Goal: Information Seeking & Learning: Learn about a topic

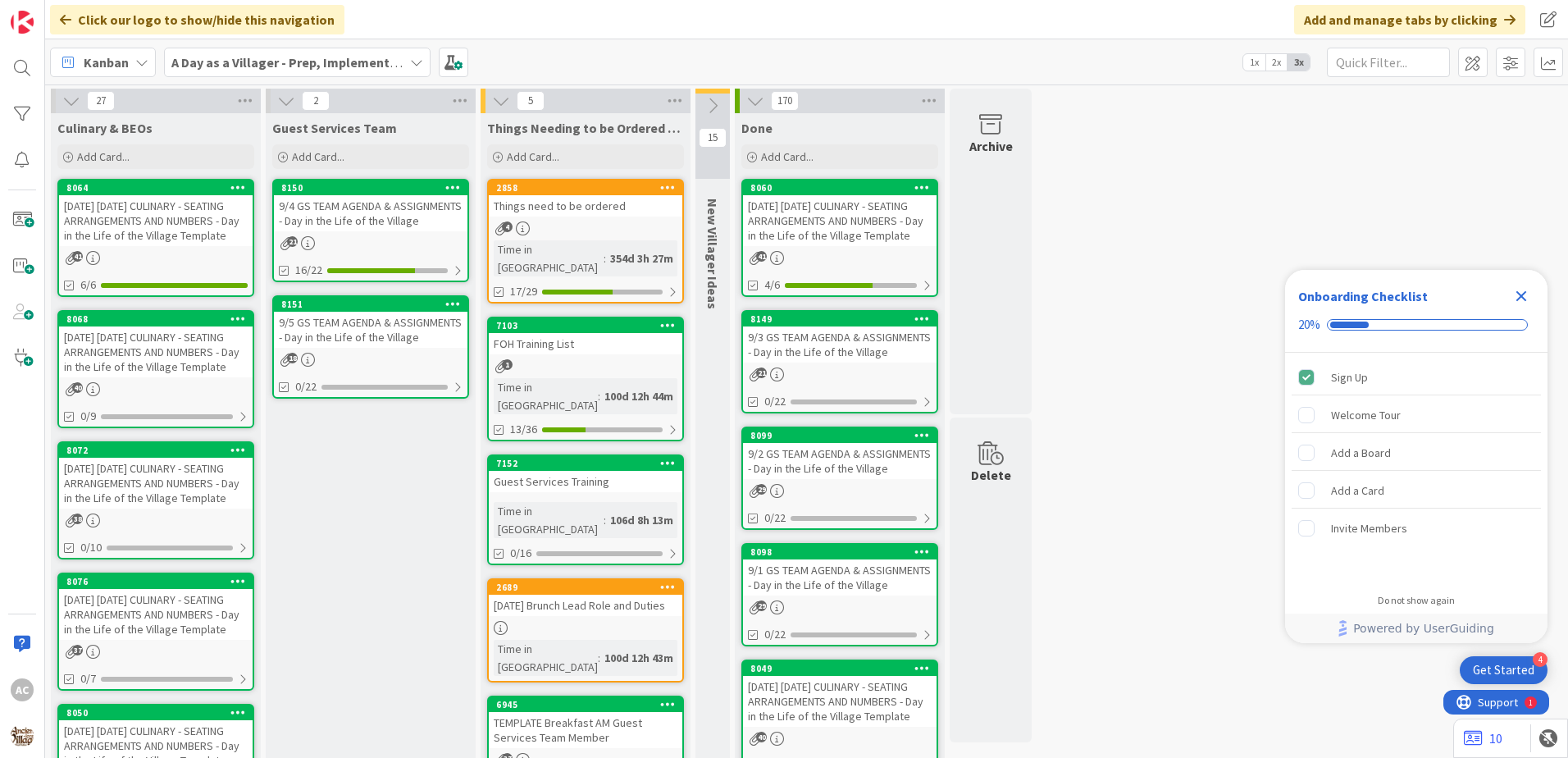
click at [222, 246] on div "[DATE] [DATE] CULINARY - SEATING ARRANGEMENTS AND NUMBERS - Day in the Life of …" at bounding box center [156, 220] width 193 height 51
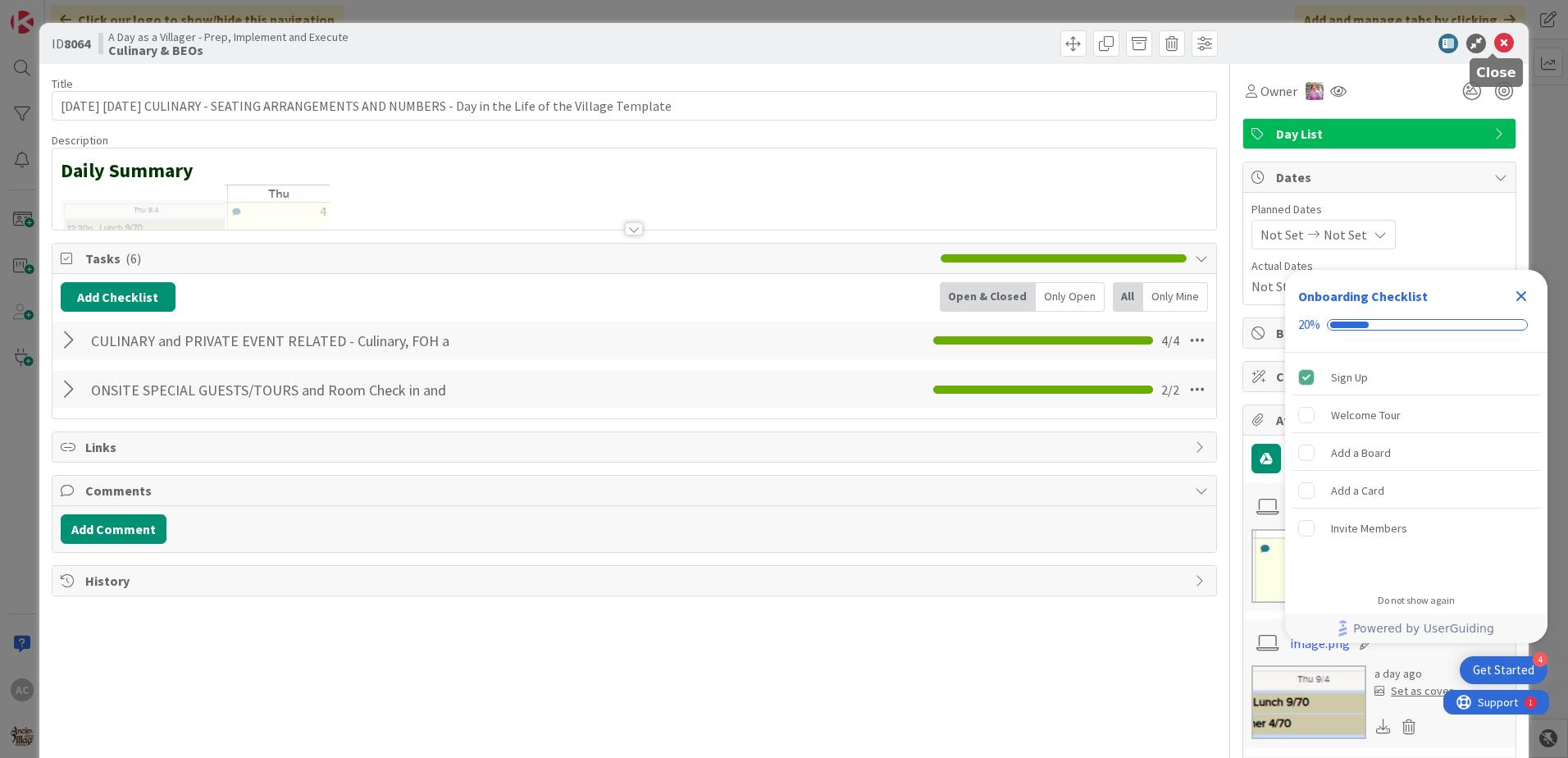
click at [1494, 44] on icon at bounding box center [1504, 44] width 20 height 20
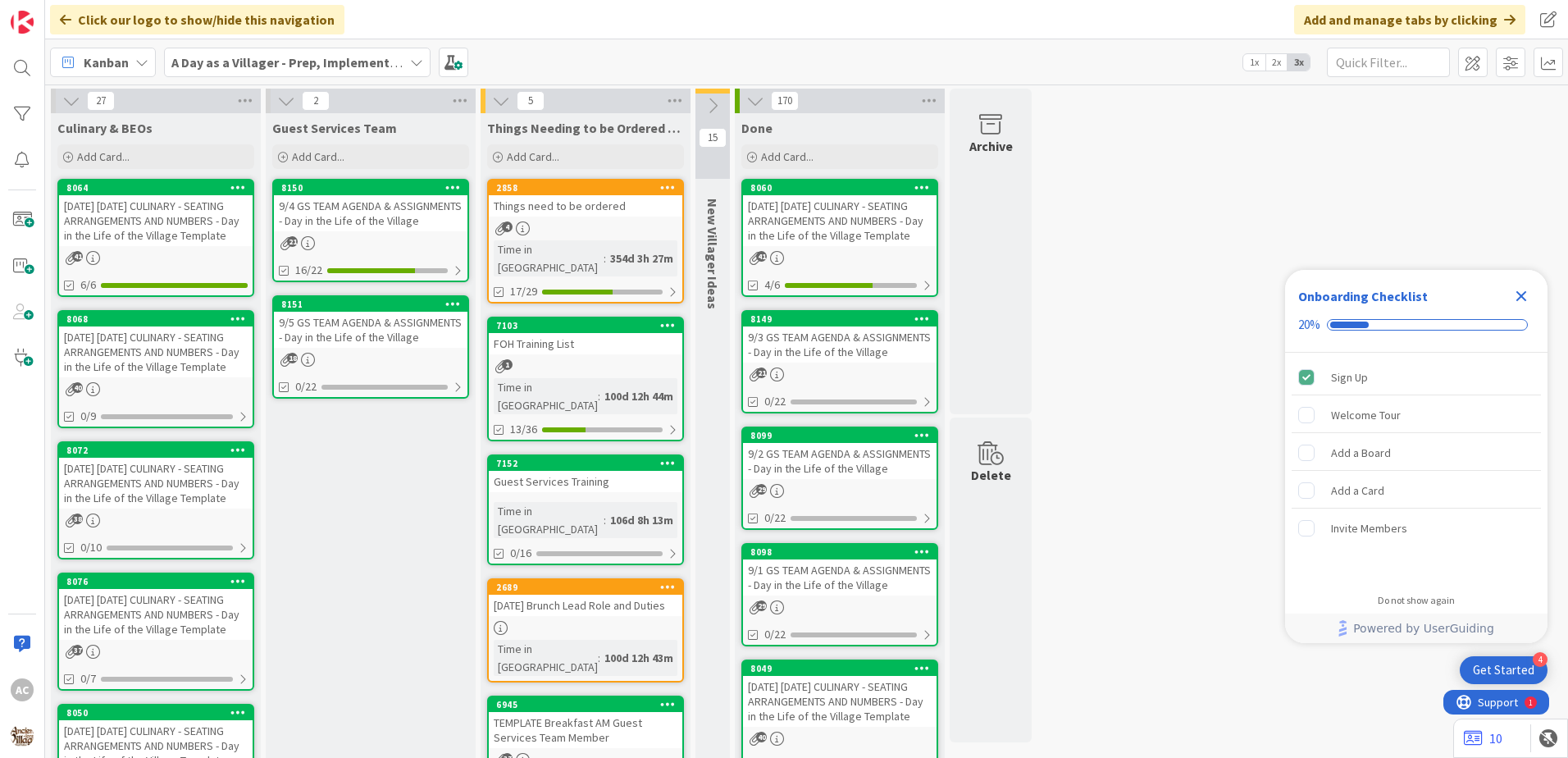
click at [159, 393] on link "8068 [DATE] [DATE] CULINARY - SEATING ARRANGEMENTS AND NUMBERS - Day in the Lif…" at bounding box center [156, 369] width 197 height 118
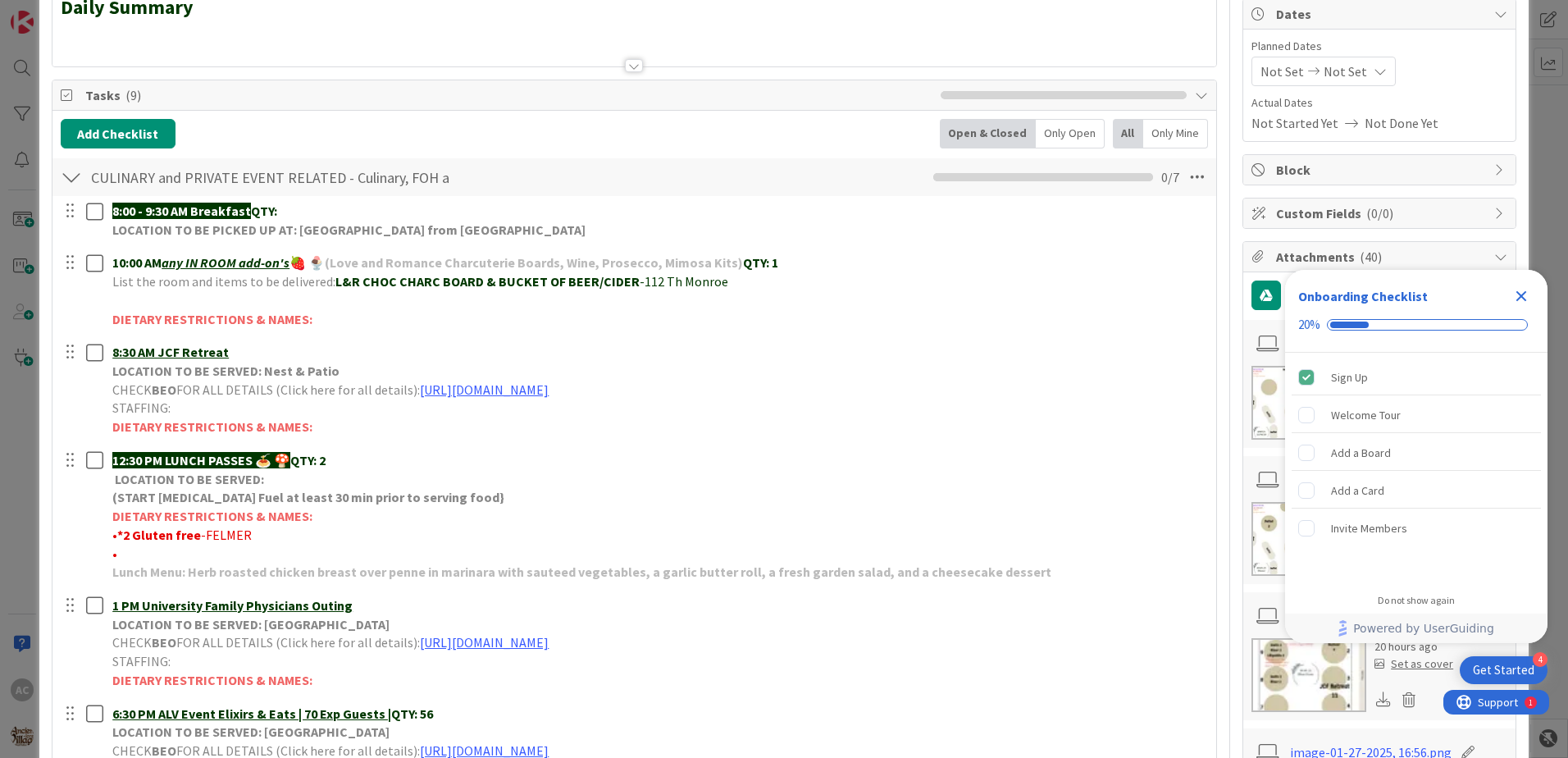
scroll to position [164, 0]
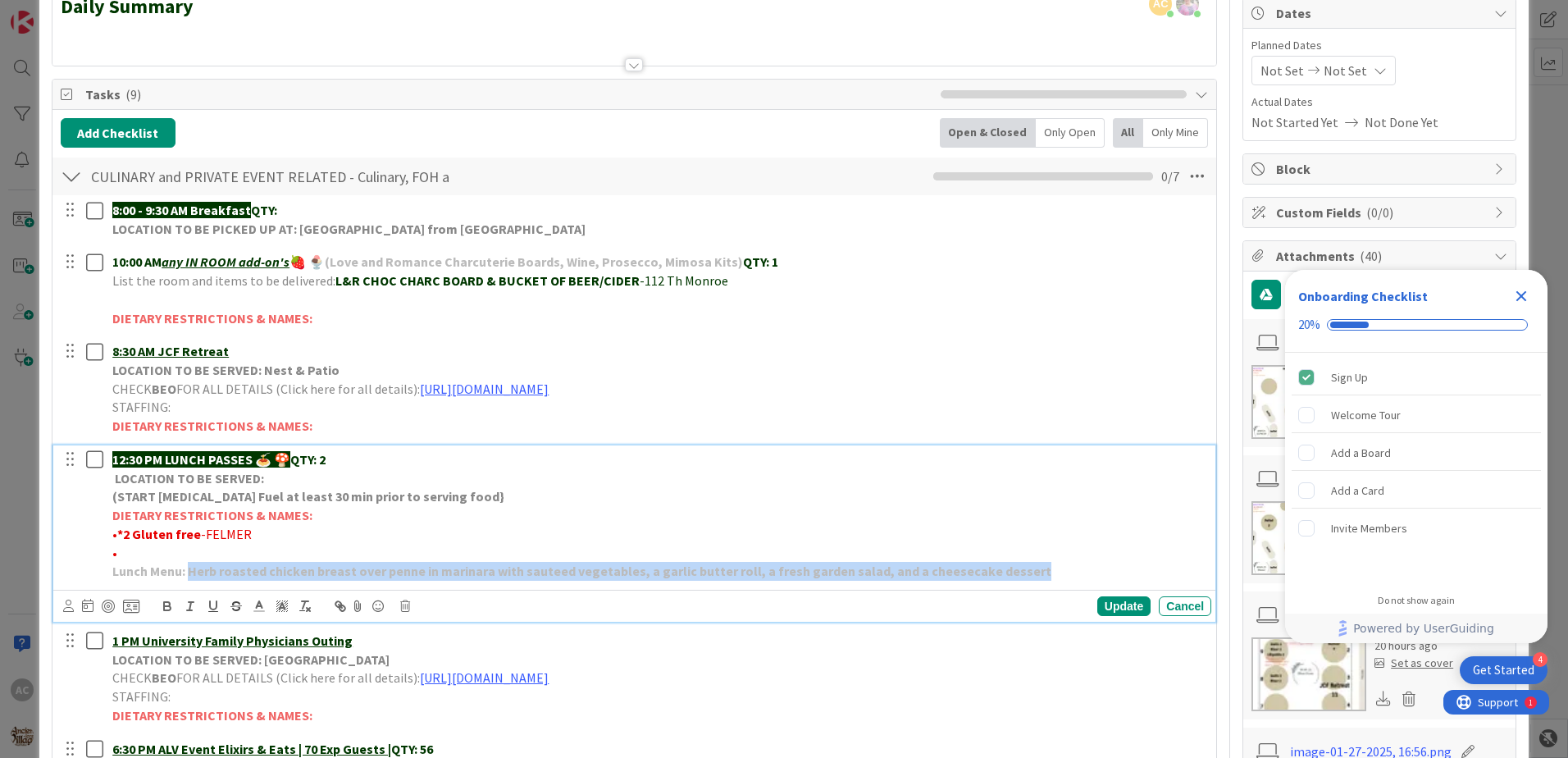
drag, startPoint x: 1020, startPoint y: 572, endPoint x: 190, endPoint y: 564, distance: 830.0
click at [190, 564] on p "Lunch Menu: Herb roasted chicken breast over penne in marinara with sauteed veg…" at bounding box center [658, 571] width 1092 height 19
copy strong "Herb roasted chicken breast over penne in marinara with sauteed vegetables, a g…"
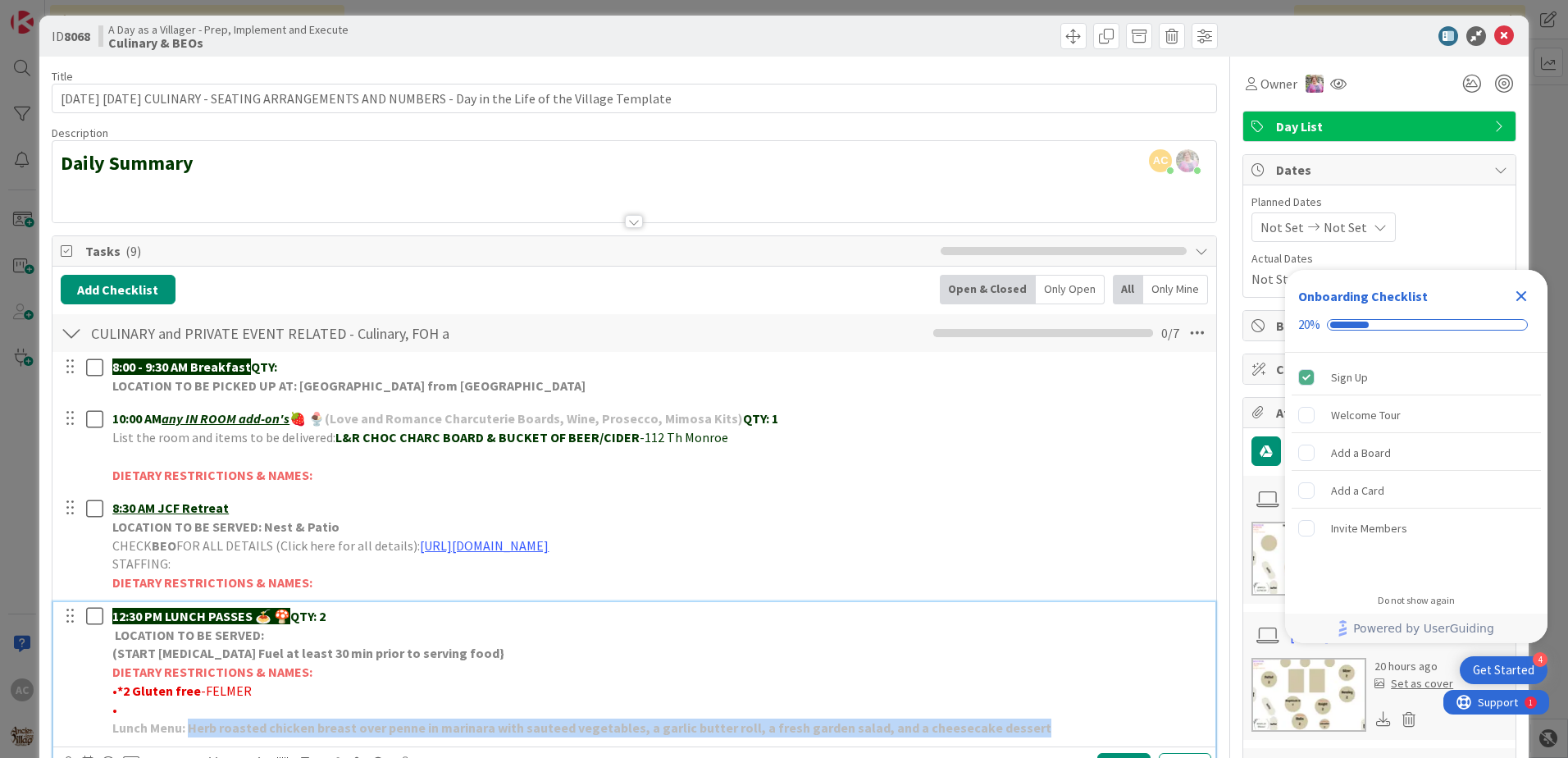
scroll to position [0, 0]
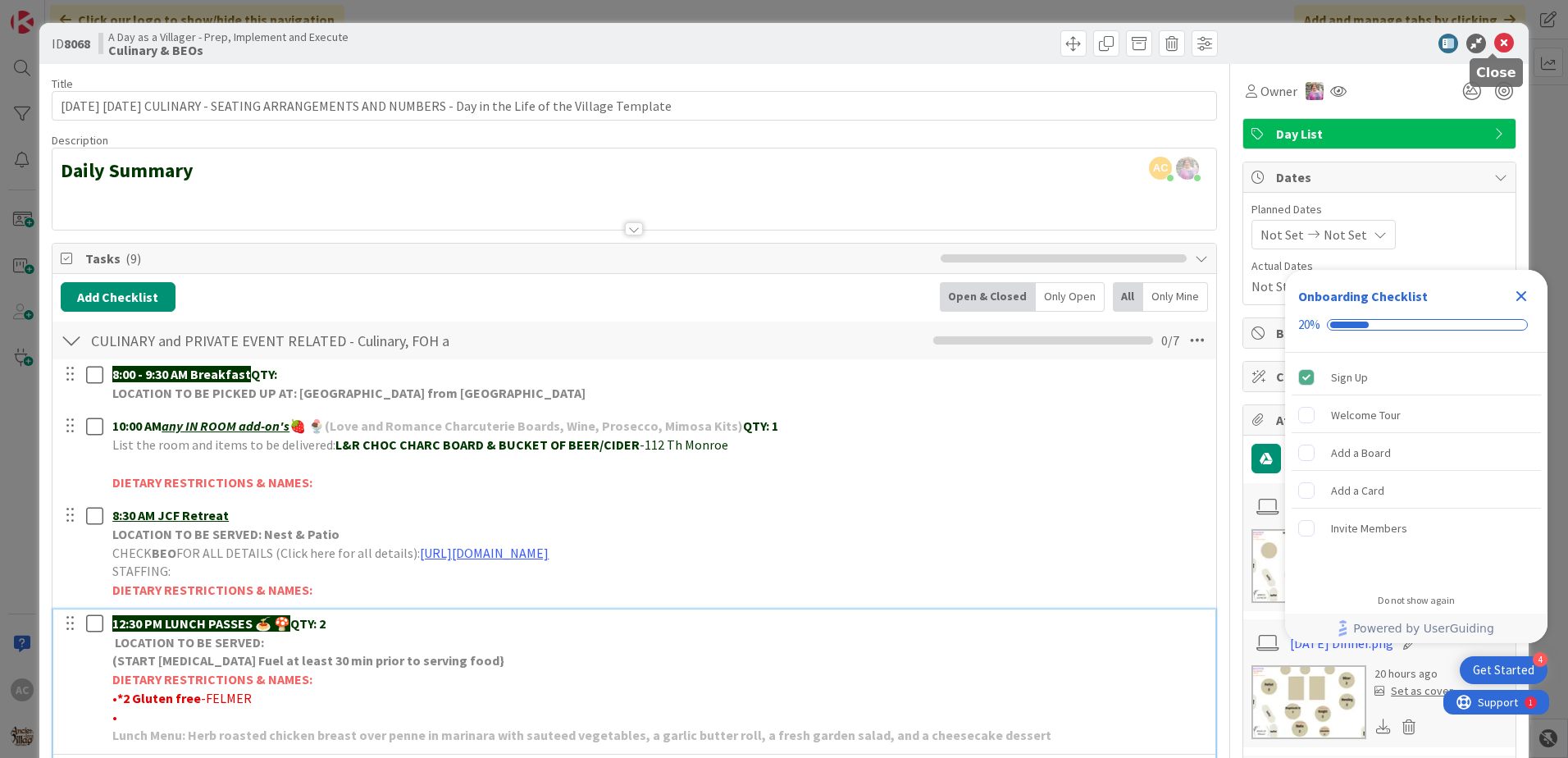
click at [1494, 47] on icon at bounding box center [1504, 44] width 20 height 20
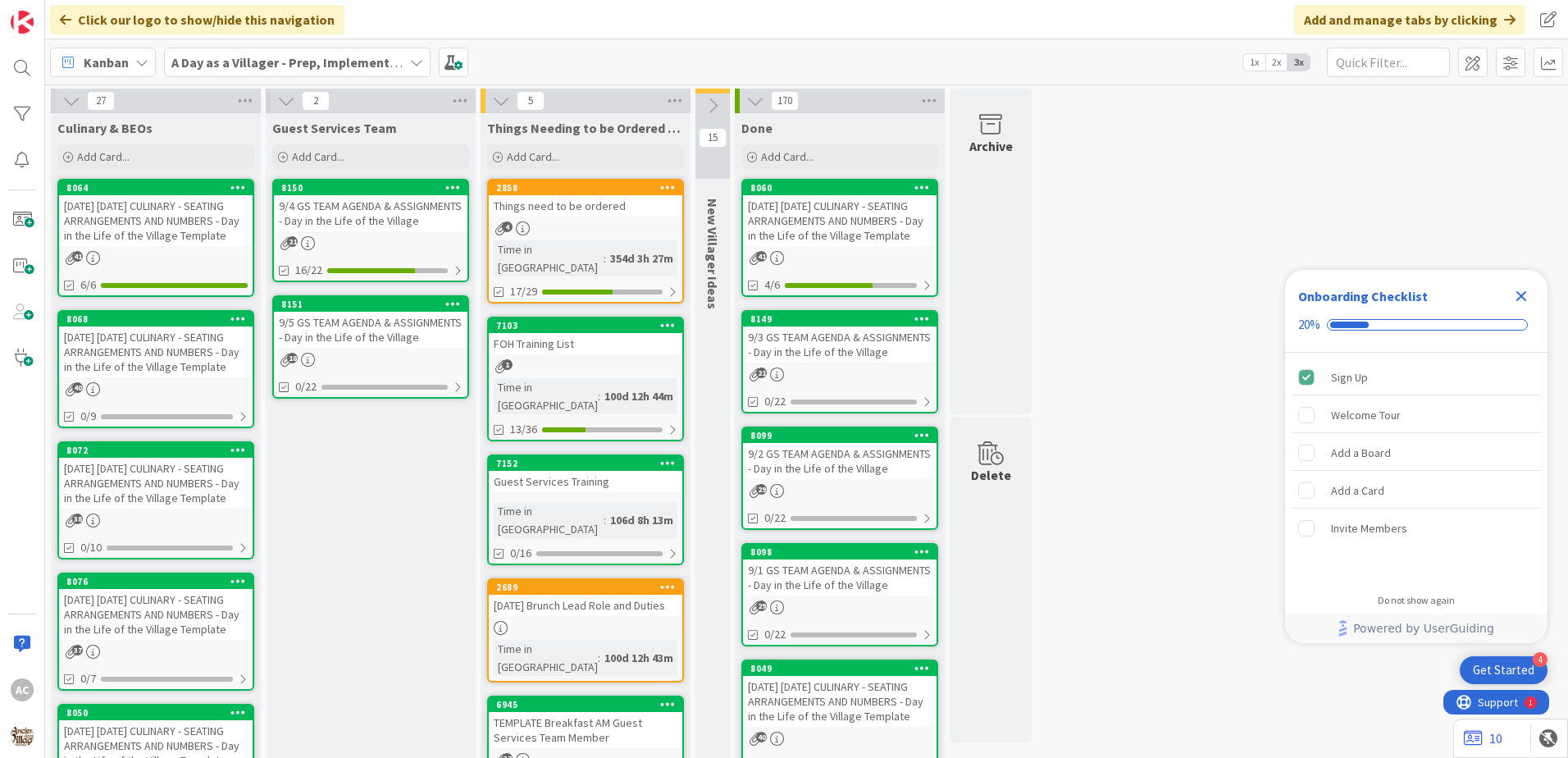
click at [213, 528] on div "38" at bounding box center [156, 520] width 193 height 14
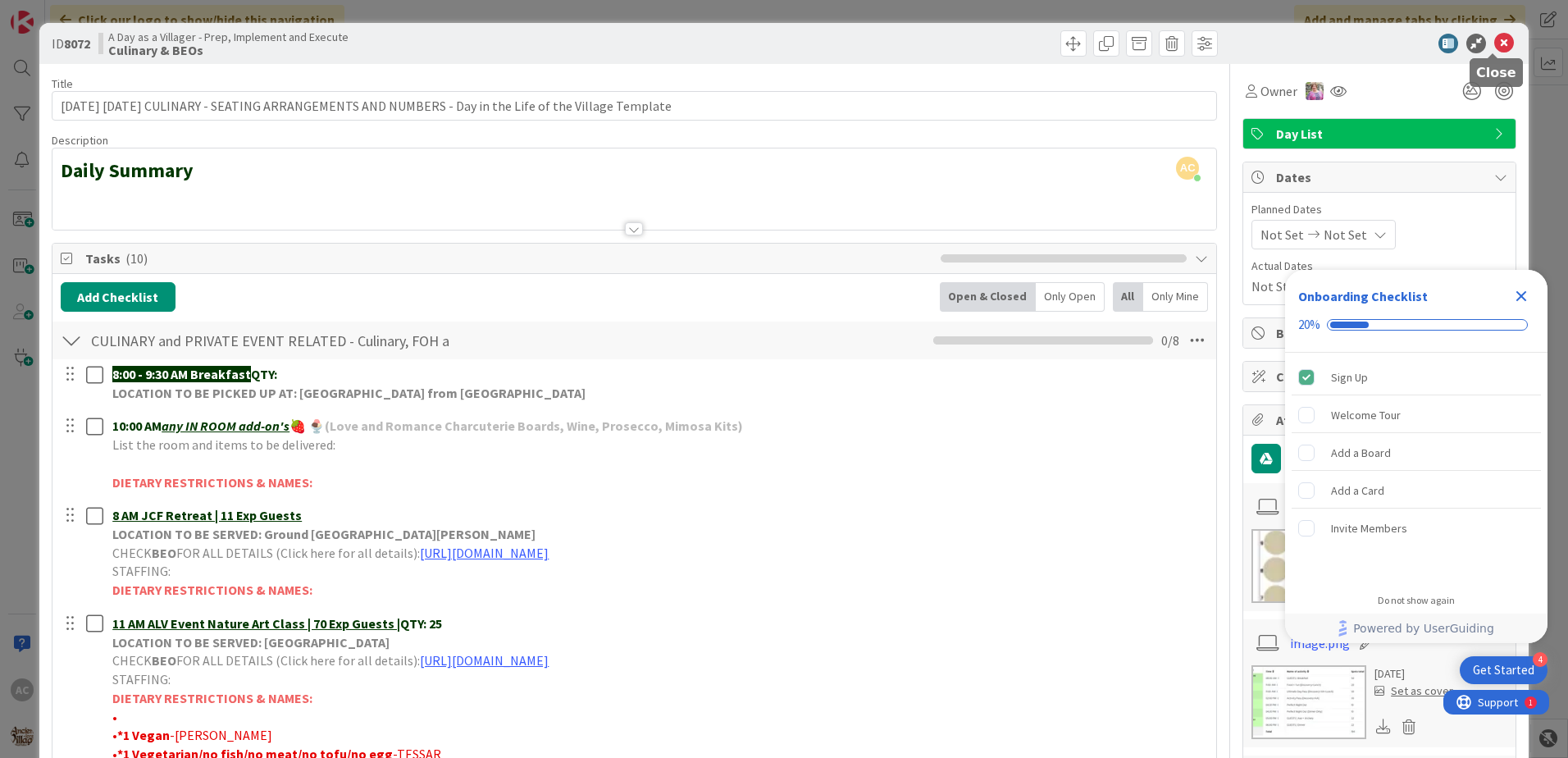
click at [1494, 38] on icon at bounding box center [1504, 44] width 20 height 20
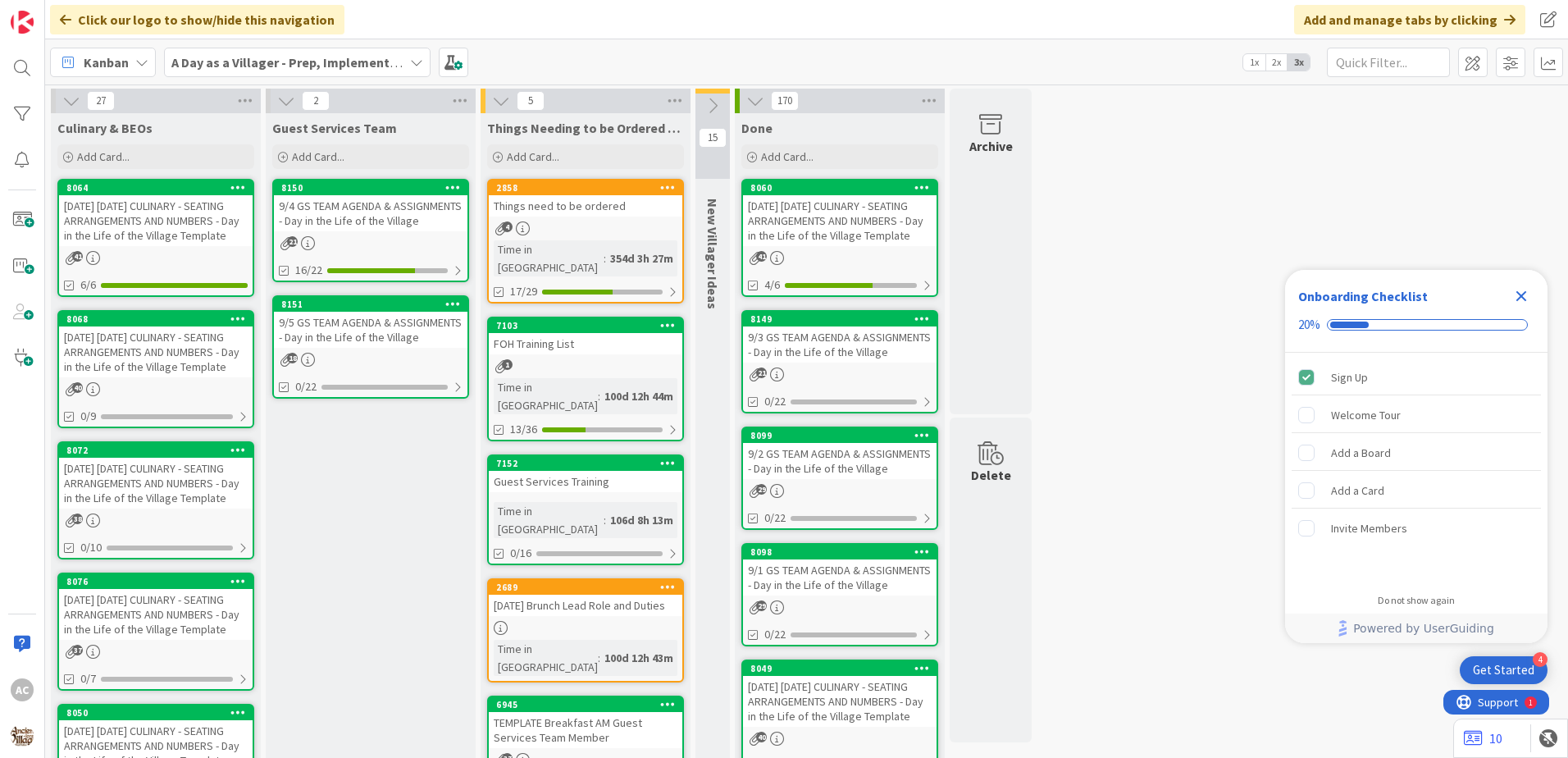
scroll to position [328, 0]
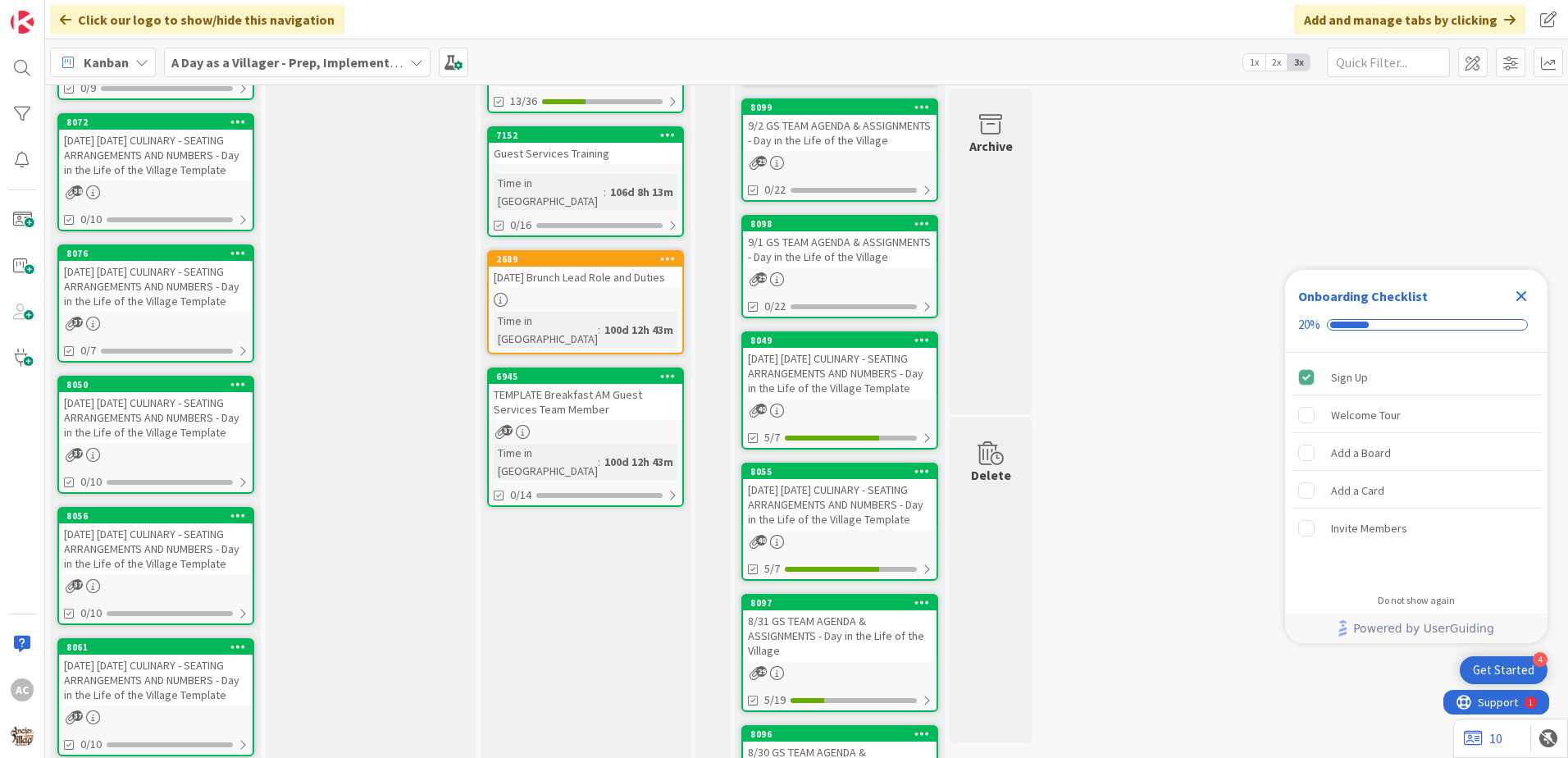
click at [218, 462] on div "37" at bounding box center [156, 455] width 193 height 14
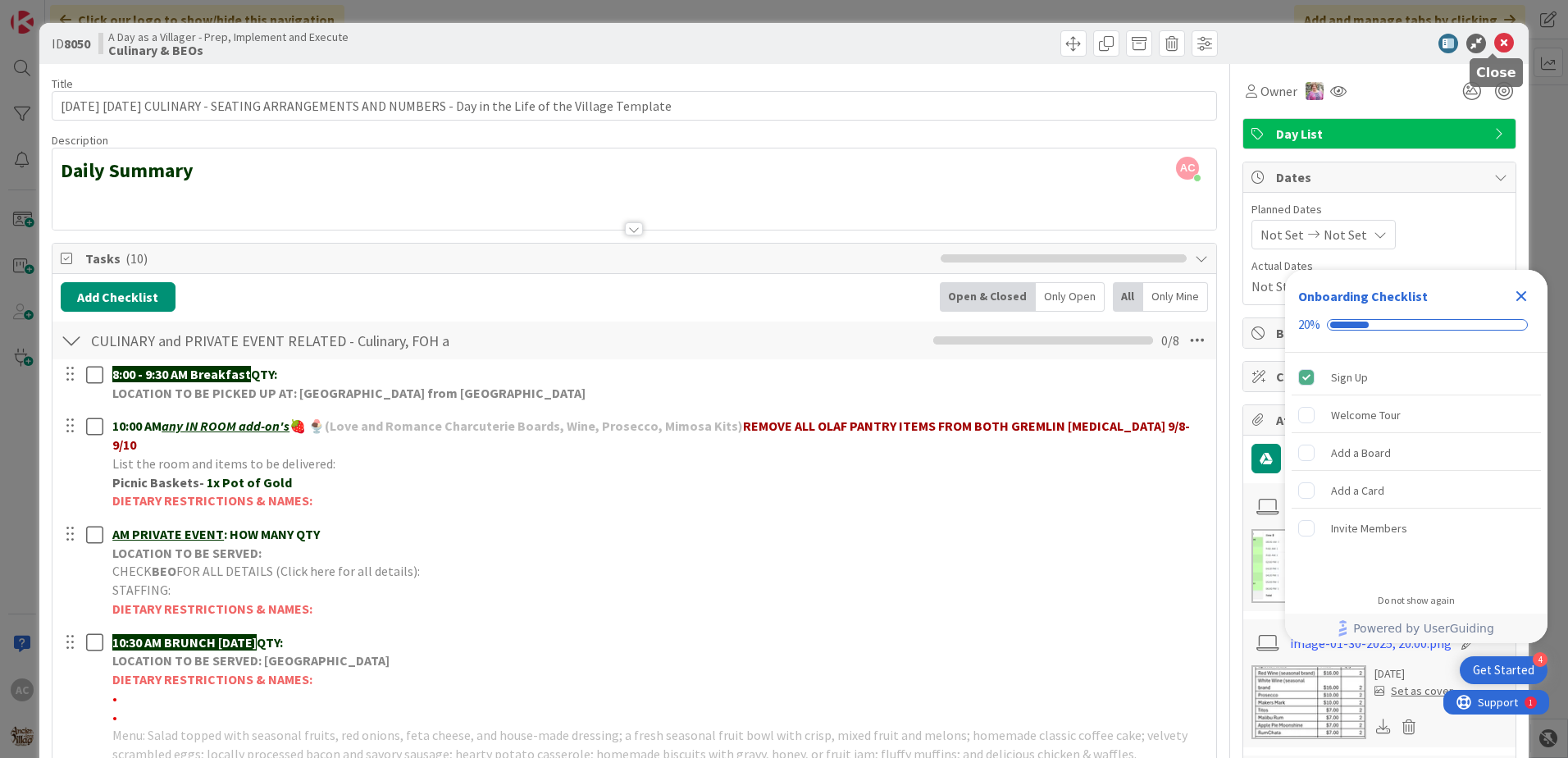
click at [1494, 41] on icon at bounding box center [1504, 44] width 20 height 20
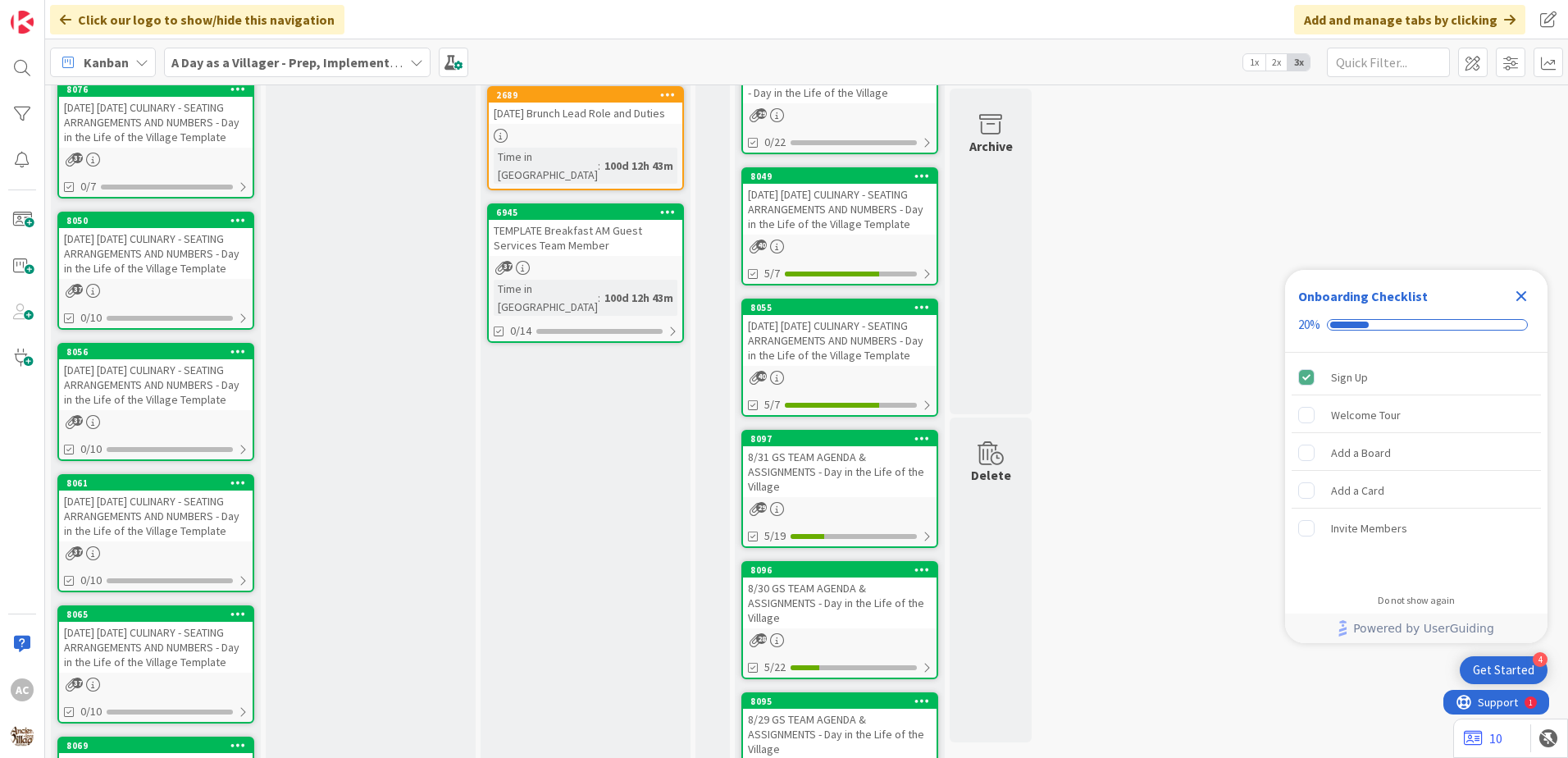
click at [224, 429] on link "8056 [DATE] [DATE] CULINARY - SEATING ARRANGEMENTS AND NUMBERS - Day in the Lif…" at bounding box center [156, 401] width 197 height 118
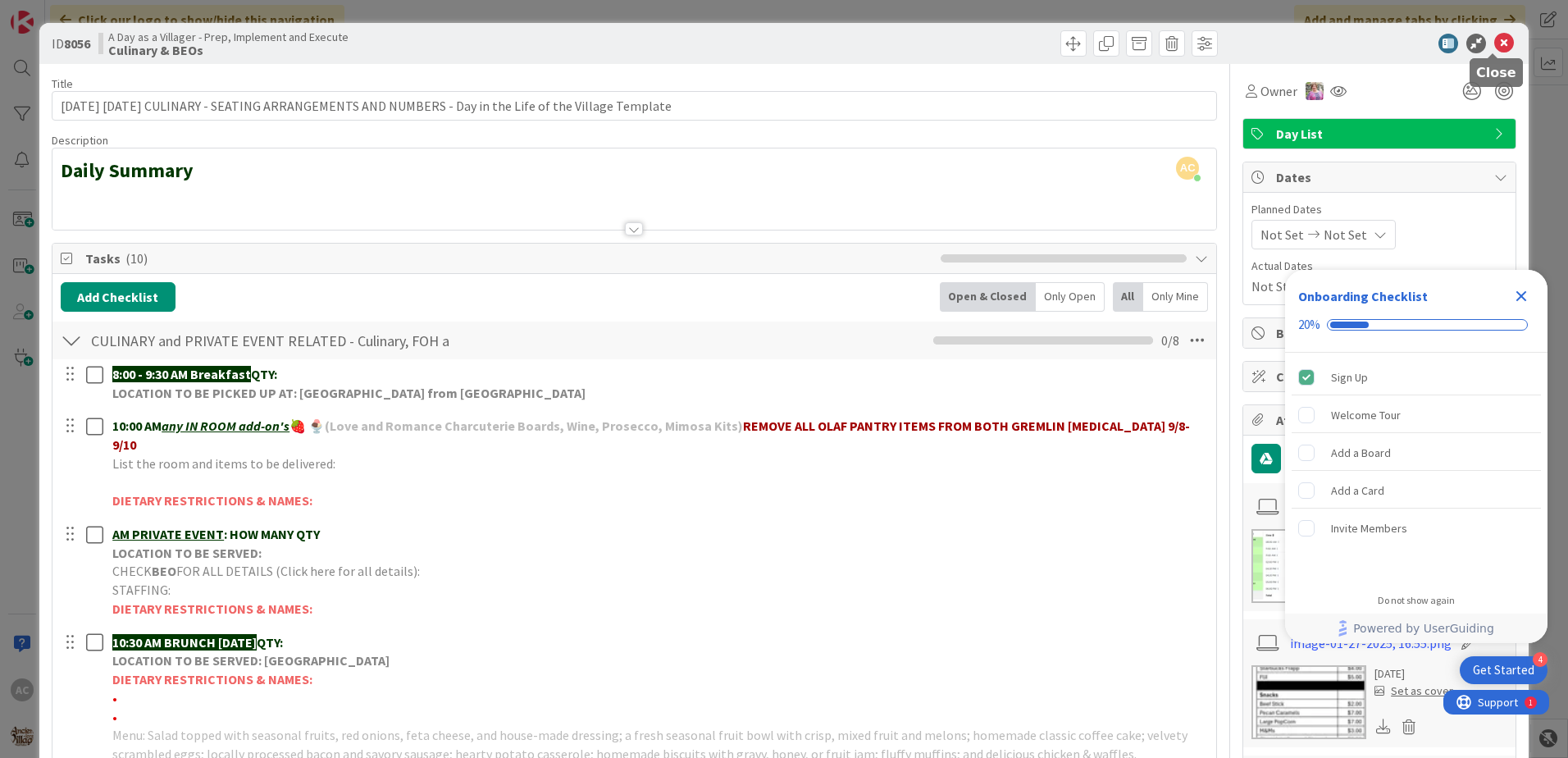
click at [1498, 45] on icon at bounding box center [1504, 44] width 20 height 20
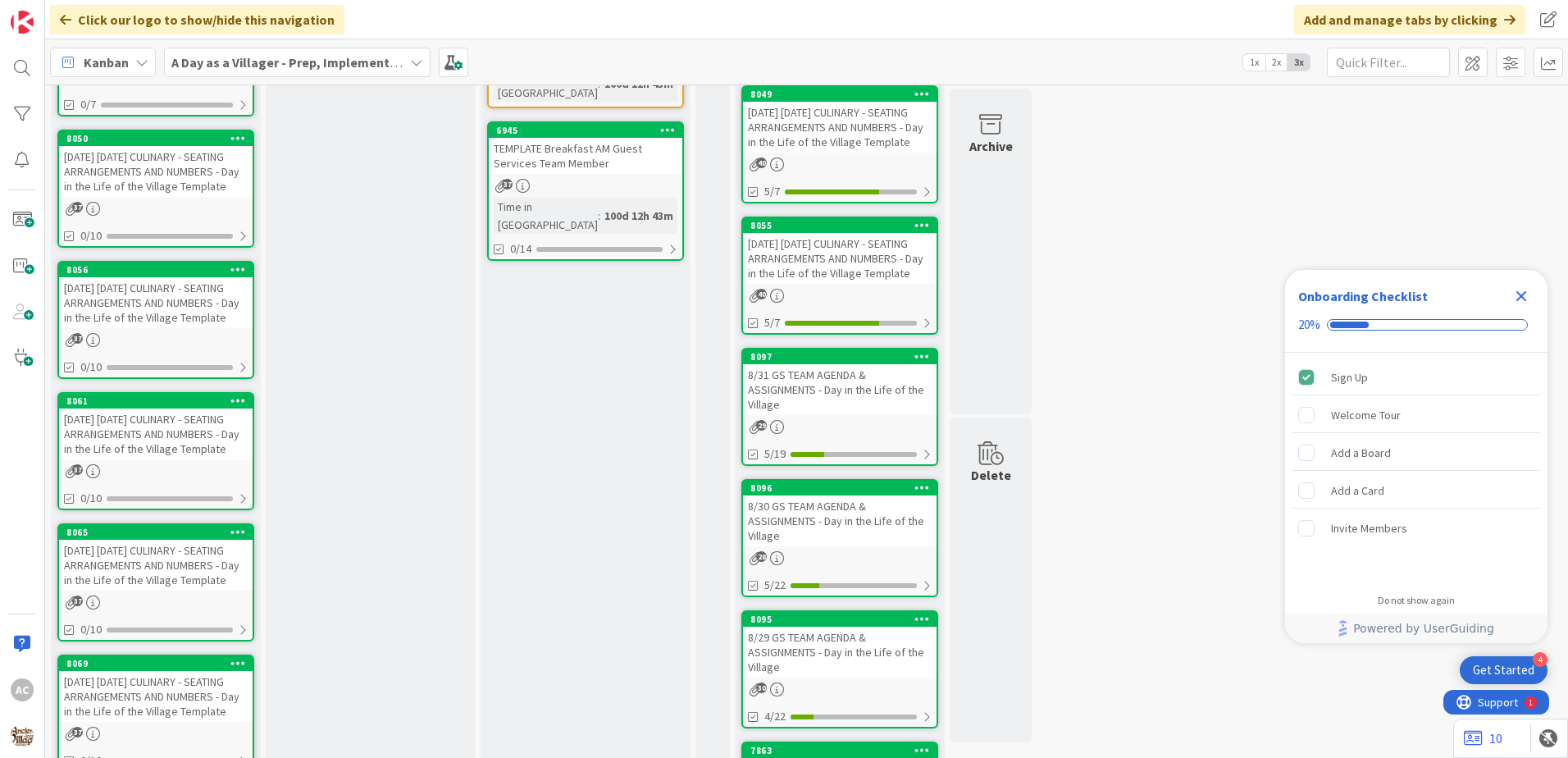
click at [220, 460] on div "[DATE] [DATE] CULINARY - SEATING ARRANGEMENTS AND NUMBERS - Day in the Life of …" at bounding box center [156, 434] width 193 height 51
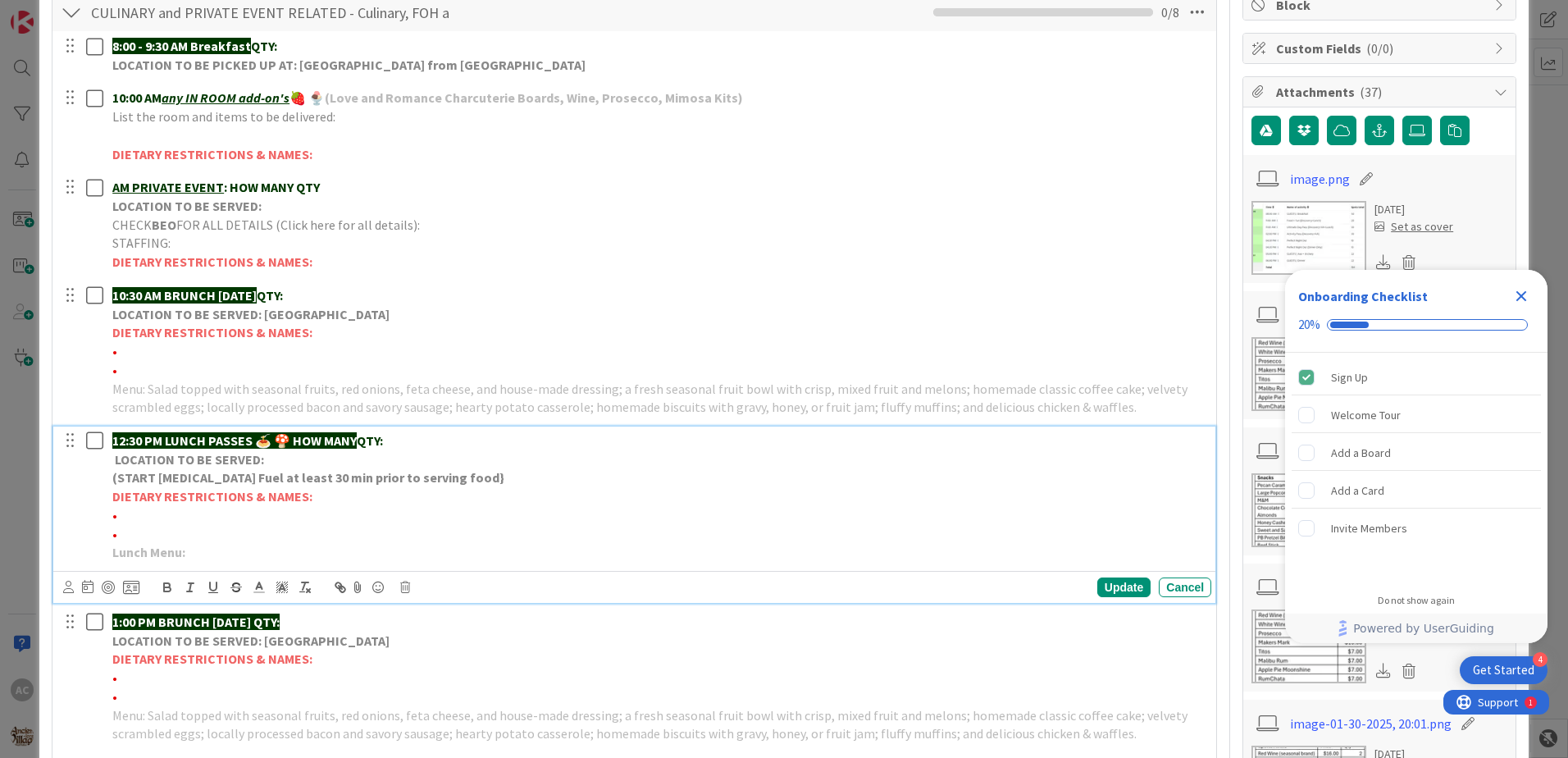
click at [368, 544] on p "Lunch Menu:" at bounding box center [658, 553] width 1092 height 19
click at [1114, 585] on div "Update" at bounding box center [1124, 588] width 54 height 20
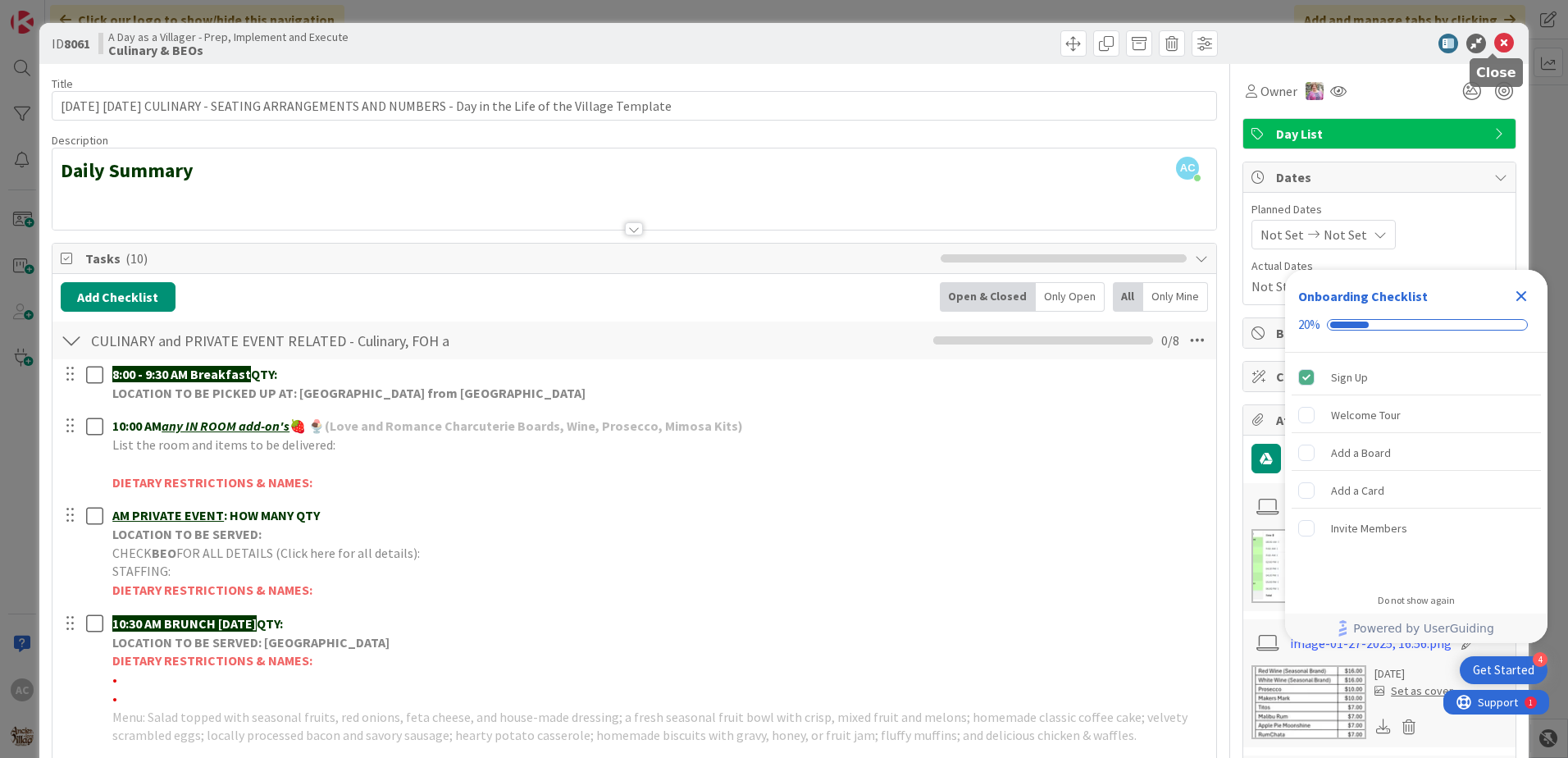
click at [1494, 36] on icon at bounding box center [1504, 44] width 20 height 20
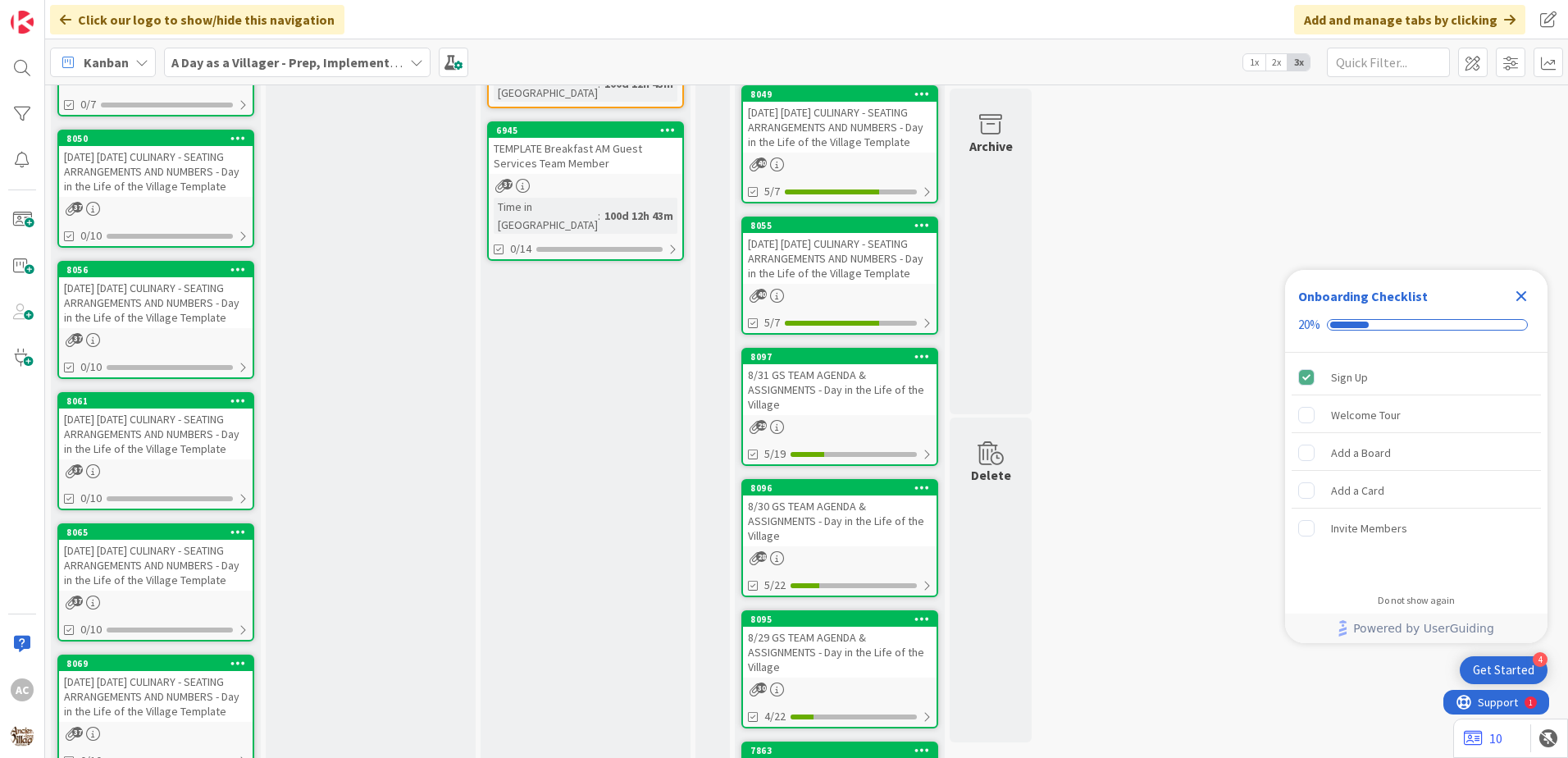
click at [228, 585] on div "[DATE] [DATE] CULINARY - SEATING ARRANGEMENTS AND NUMBERS - Day in the Life of …" at bounding box center [156, 565] width 193 height 51
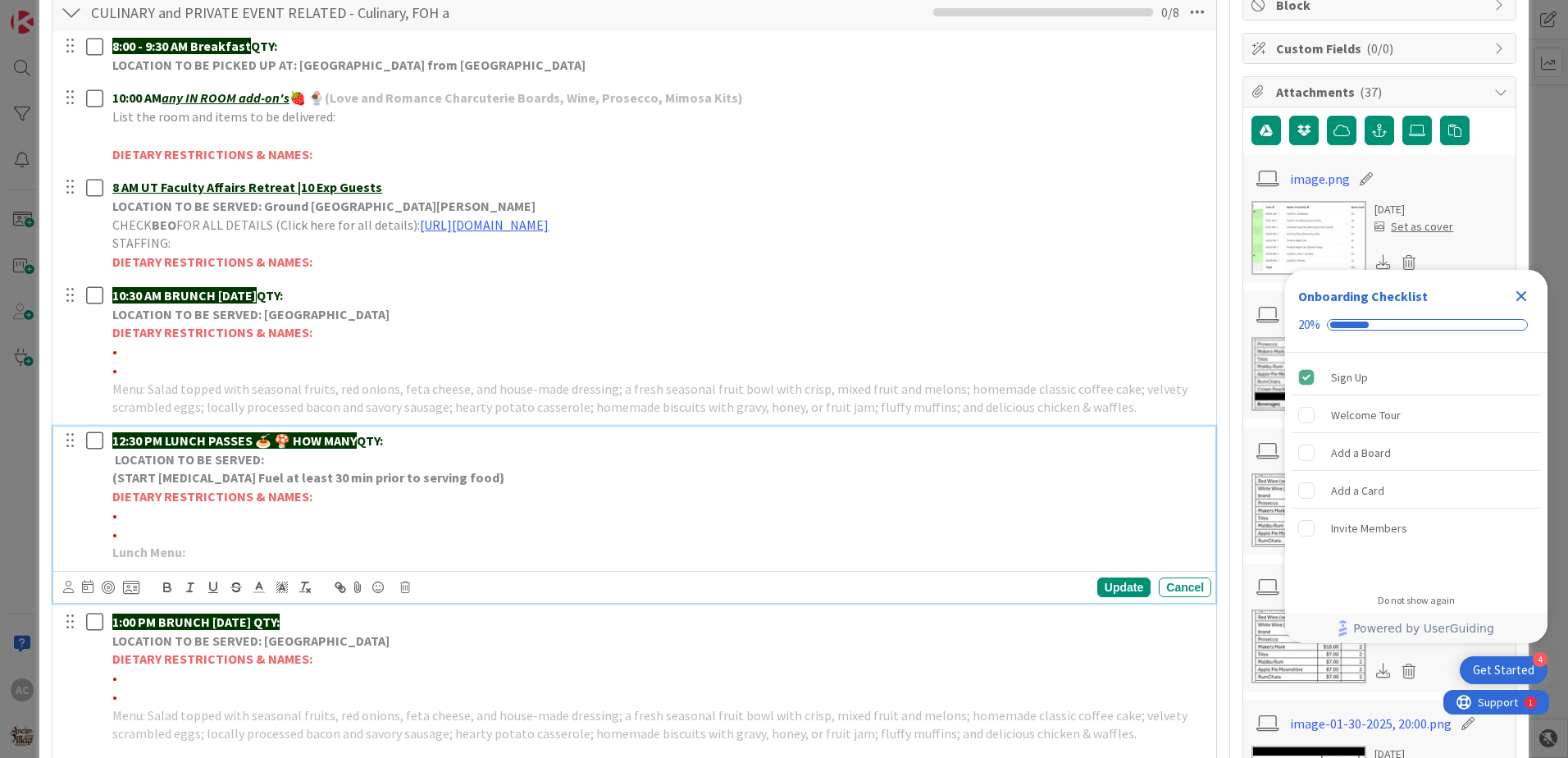
click at [306, 544] on p "Lunch Menu:" at bounding box center [658, 553] width 1092 height 19
click at [1101, 580] on div "Update" at bounding box center [1124, 588] width 54 height 20
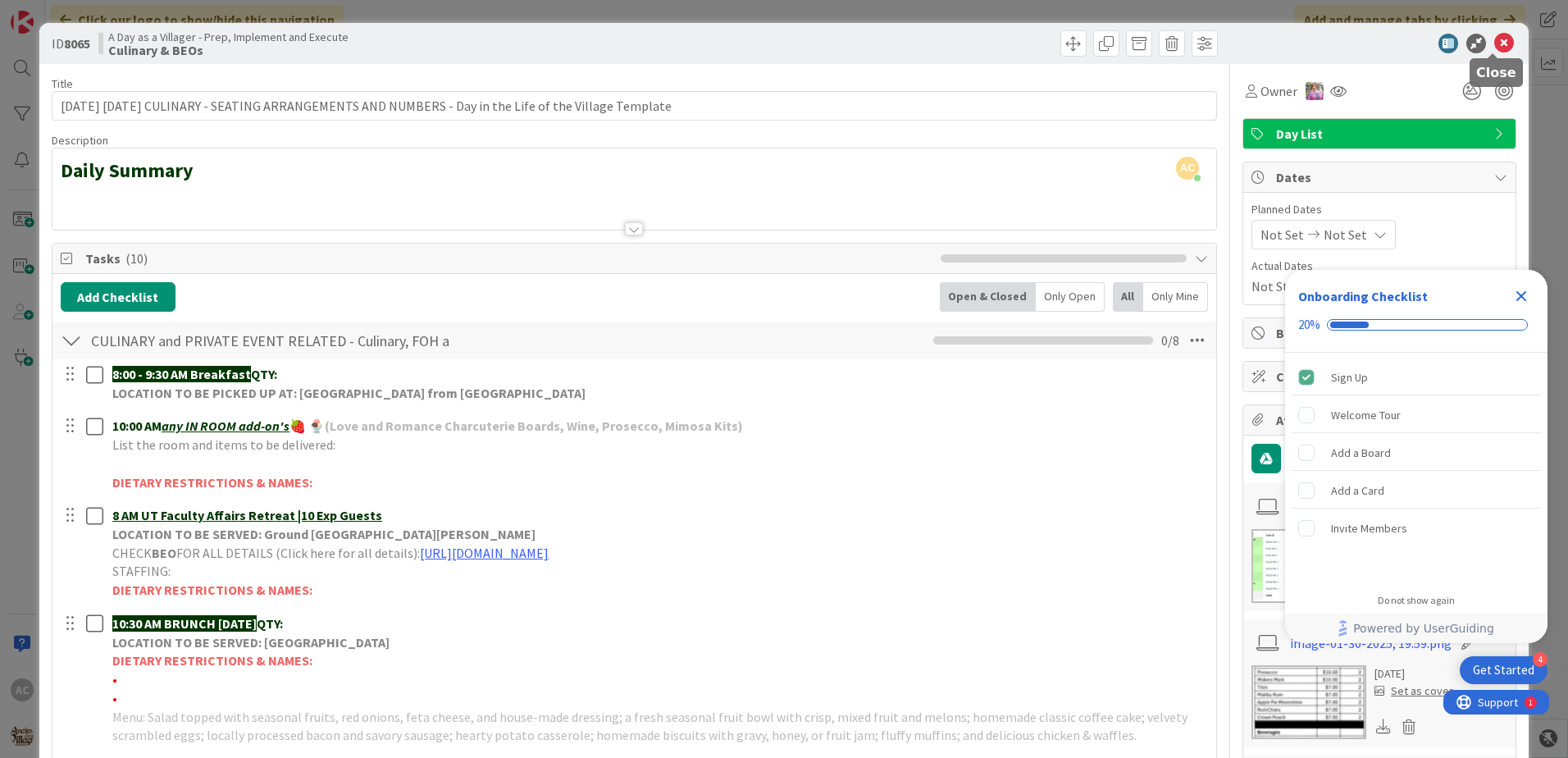
click at [1499, 52] on icon at bounding box center [1504, 44] width 20 height 20
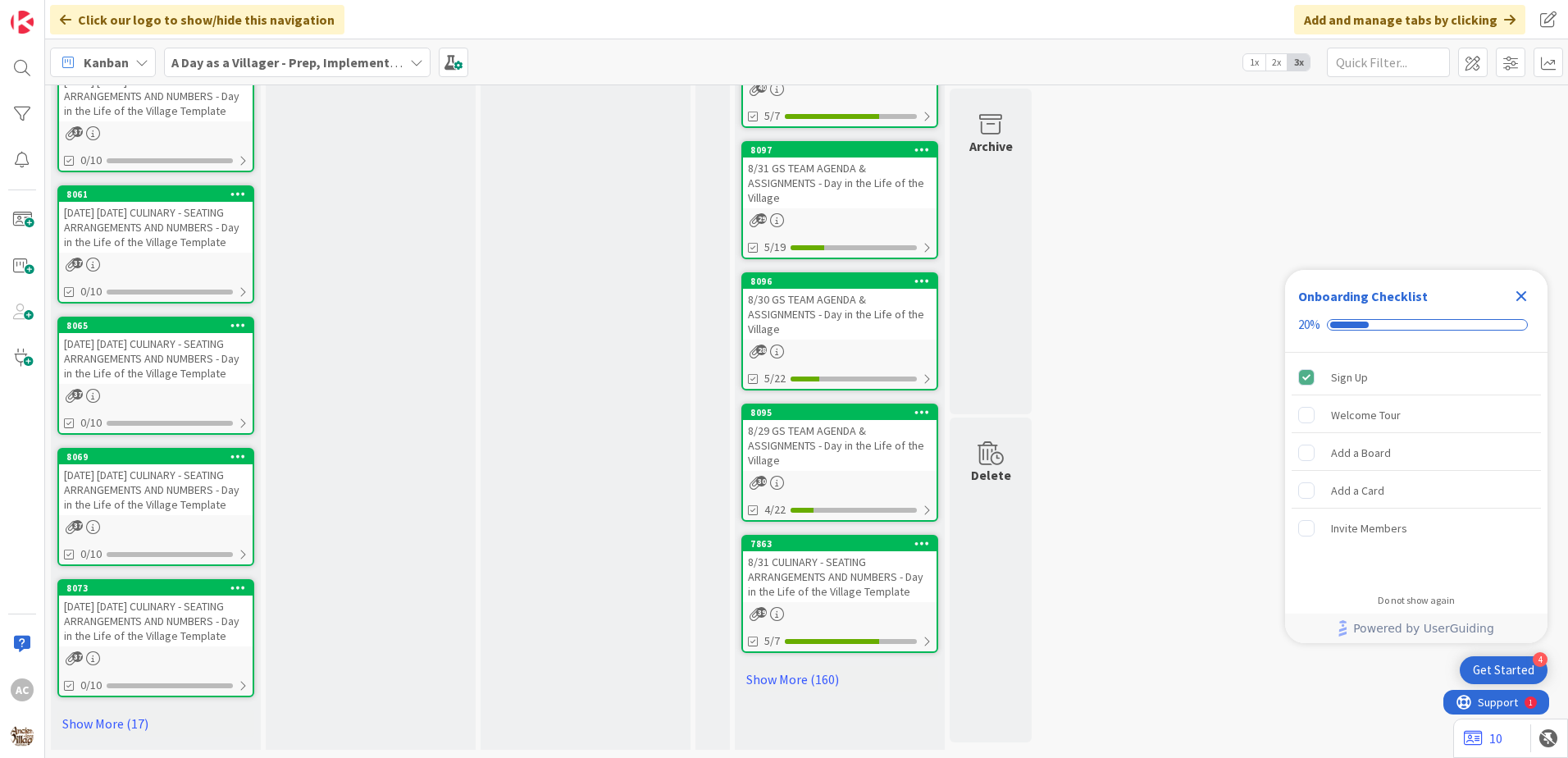
click at [224, 520] on div "37" at bounding box center [156, 527] width 193 height 14
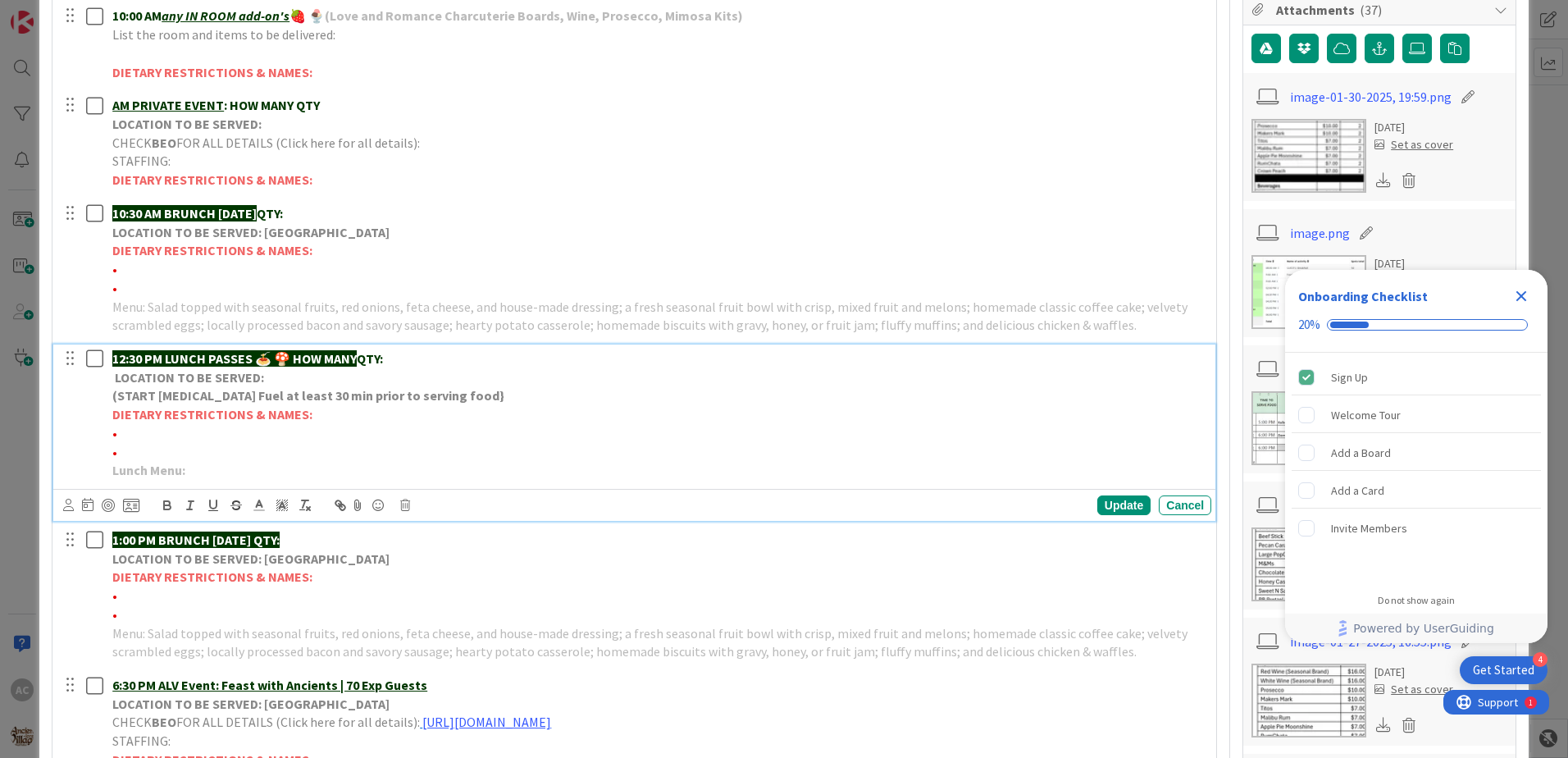
click at [351, 484] on div "12:30 PM LUNCH PASSES 🍝 🍄 HOW MANY QTY: LOCATION TO BE SERVED: (START [MEDICAL_…" at bounding box center [658, 415] width 1106 height 141
click at [1123, 504] on div "Update" at bounding box center [1124, 506] width 54 height 20
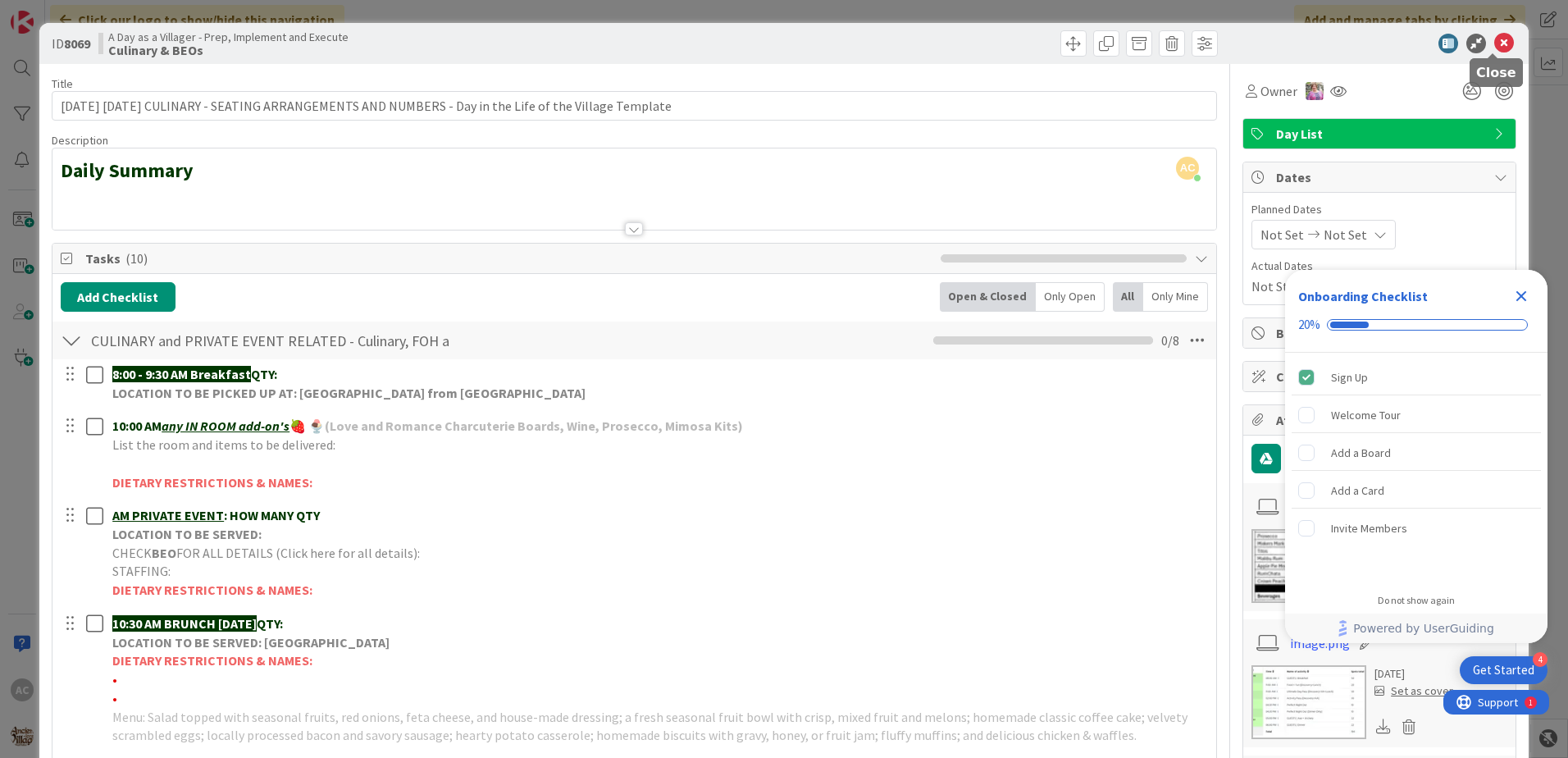
click at [1494, 46] on icon at bounding box center [1504, 44] width 20 height 20
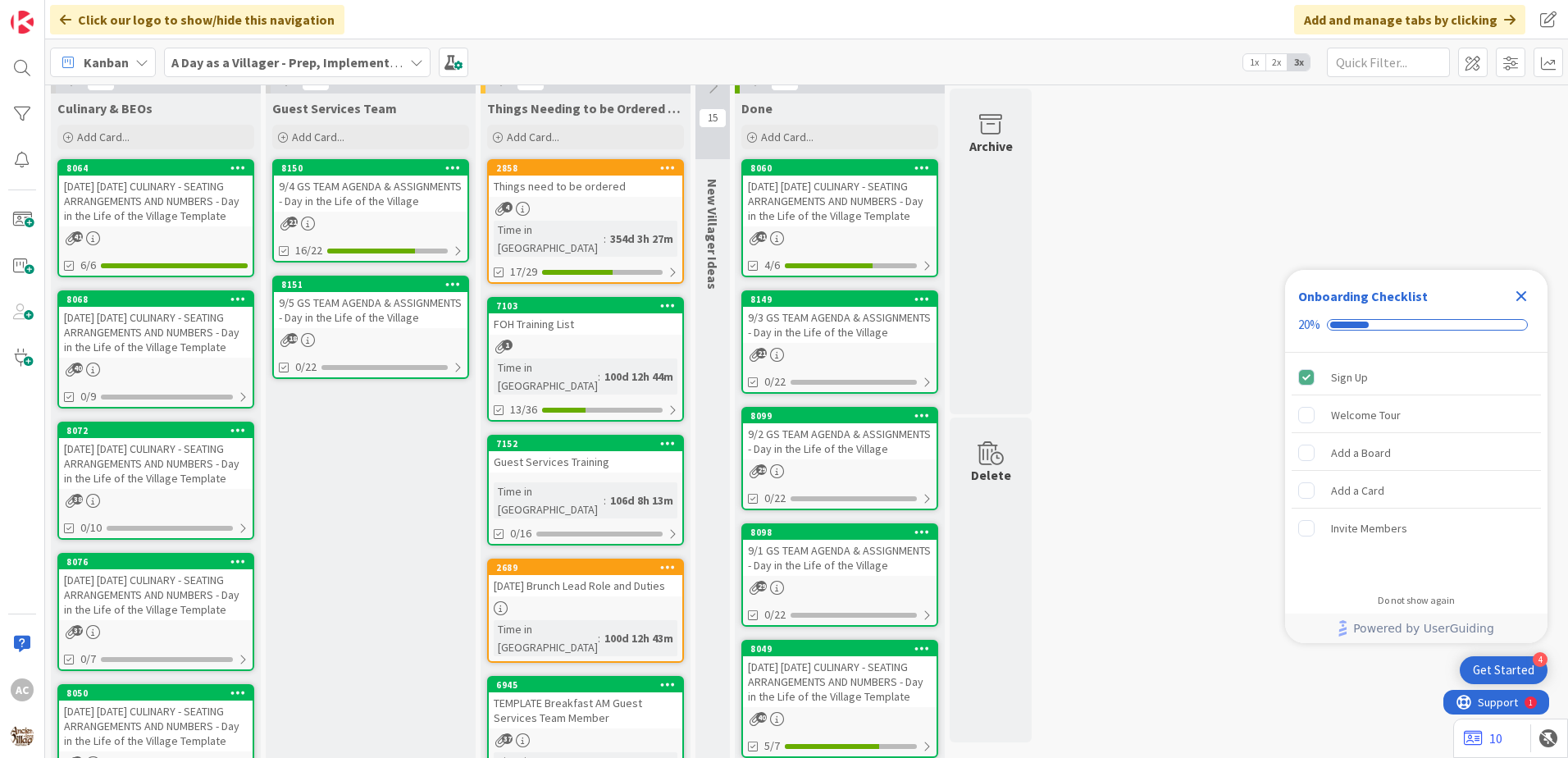
click at [222, 489] on div "[DATE] [DATE] CULINARY - SEATING ARRANGEMENTS AND NUMBERS - Day in the Life of …" at bounding box center [156, 463] width 193 height 51
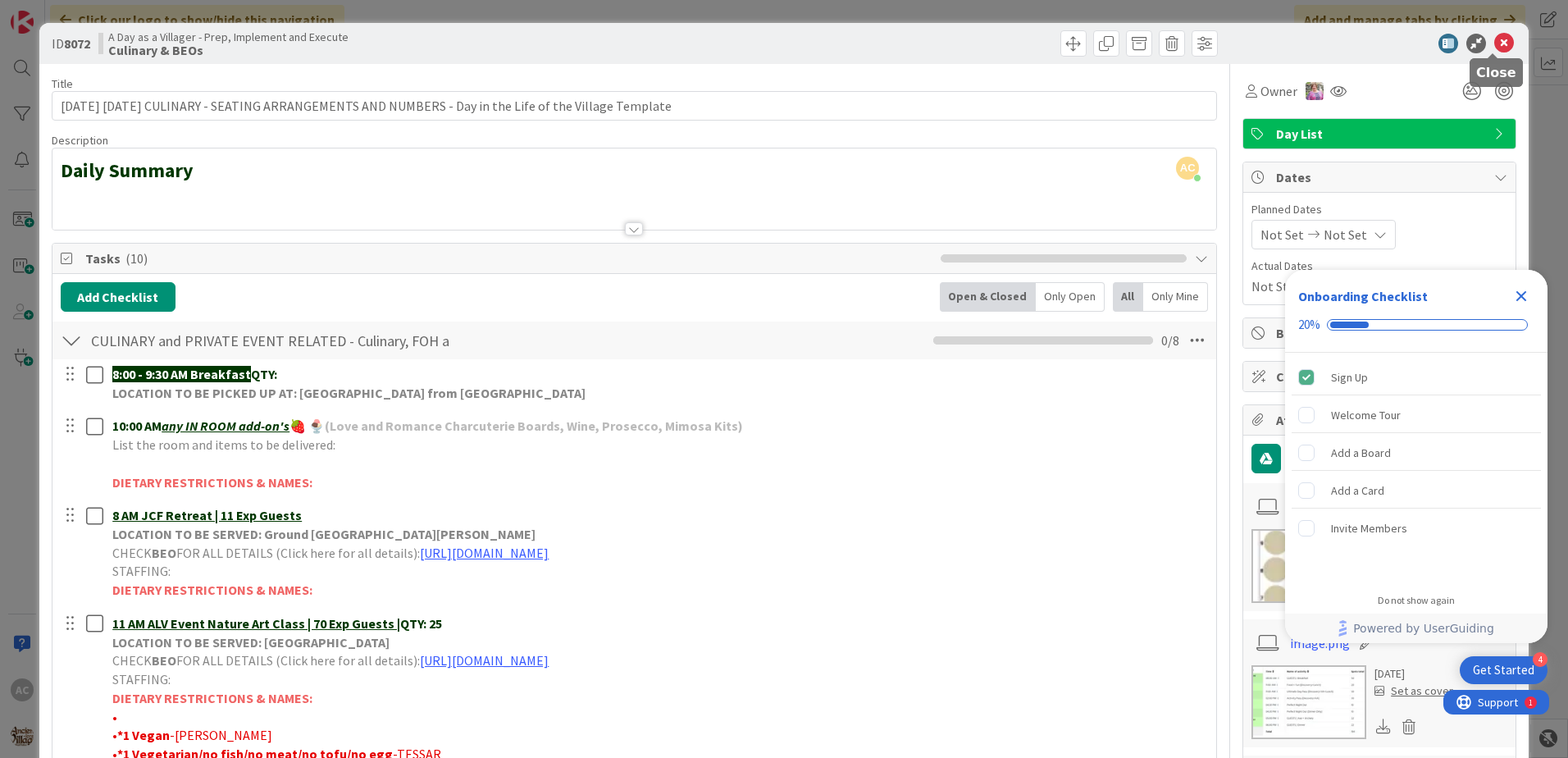
click at [1495, 37] on icon at bounding box center [1504, 44] width 20 height 20
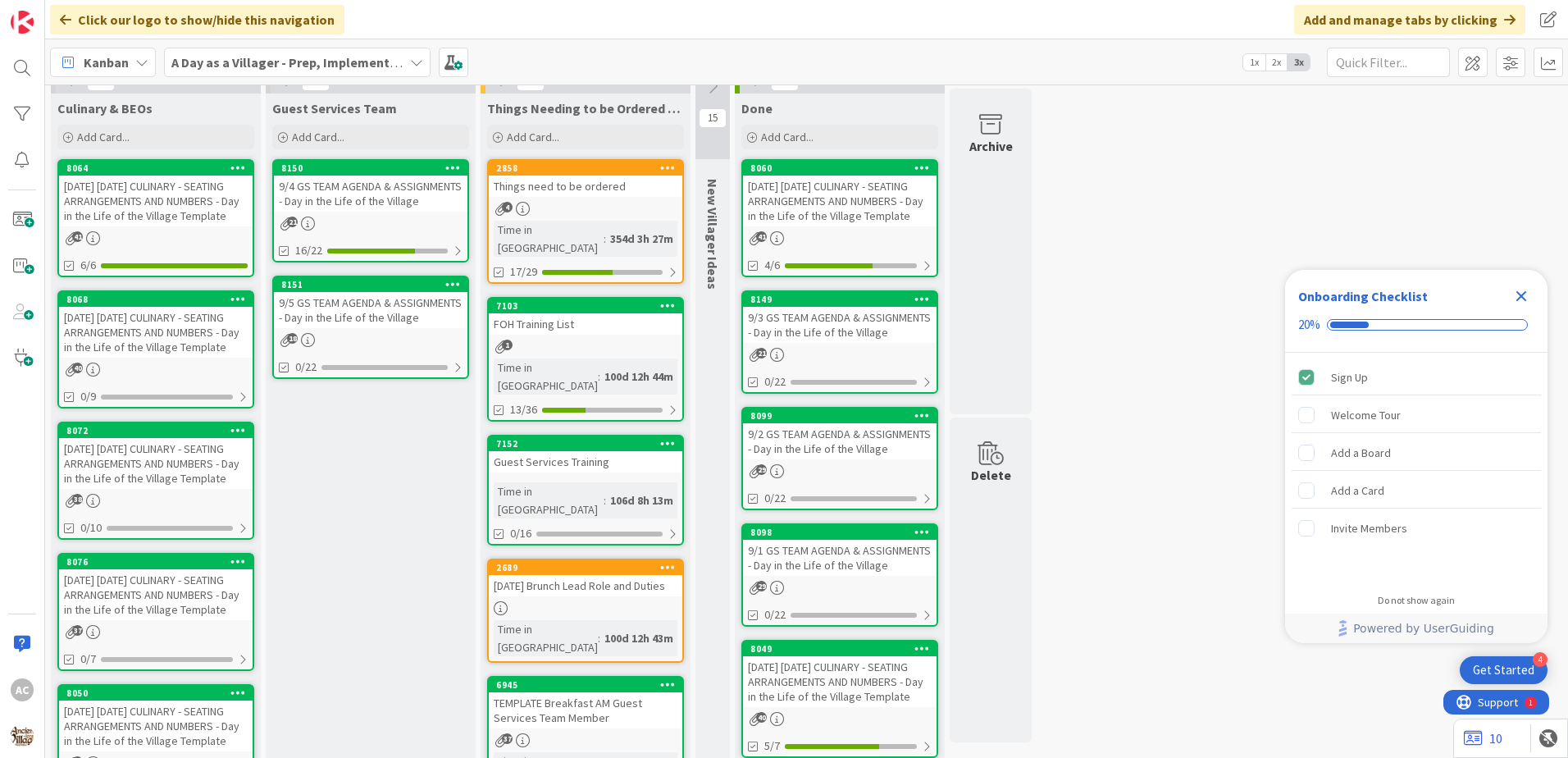
click at [169, 373] on link "8068 [DATE] [DATE] CULINARY - SEATING ARRANGEMENTS AND NUMBERS - Day in the Lif…" at bounding box center [156, 349] width 197 height 118
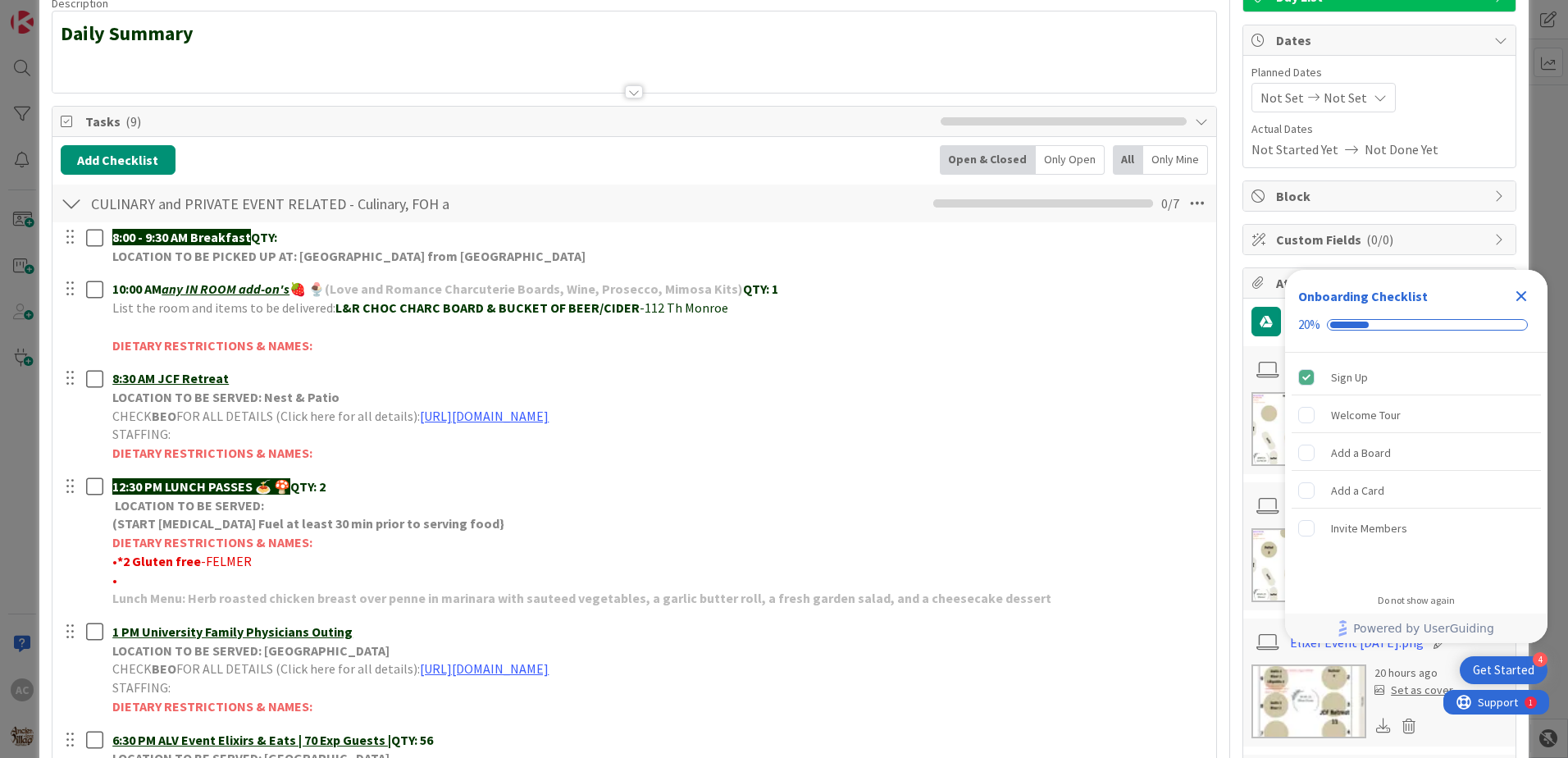
scroll to position [246, 0]
